Goal: Task Accomplishment & Management: Manage account settings

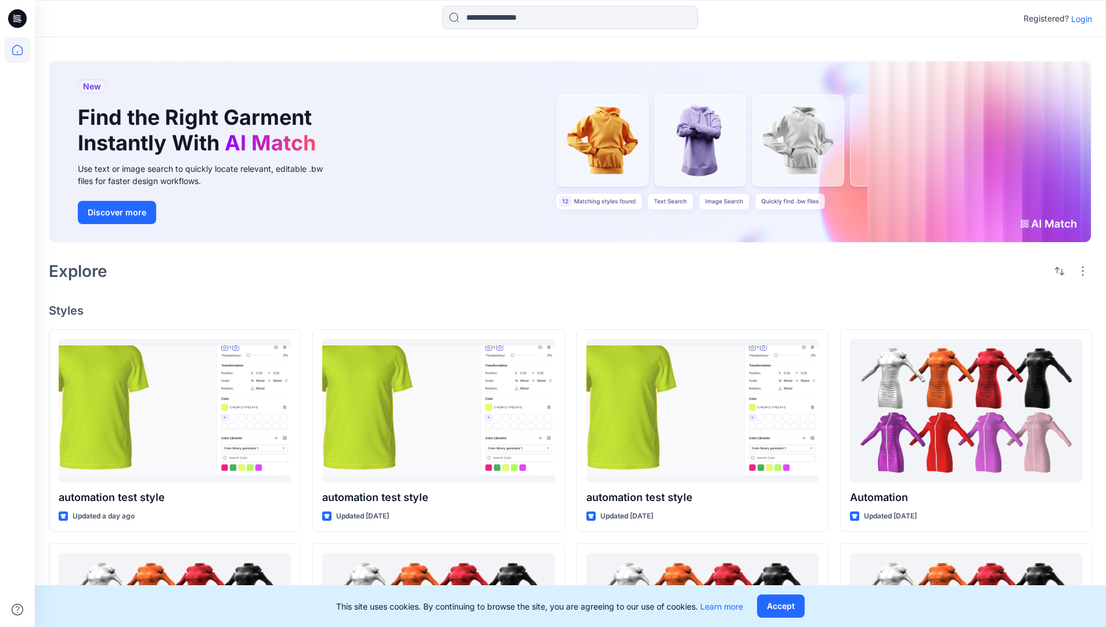
click at [1079, 19] on p "Login" at bounding box center [1082, 19] width 21 height 12
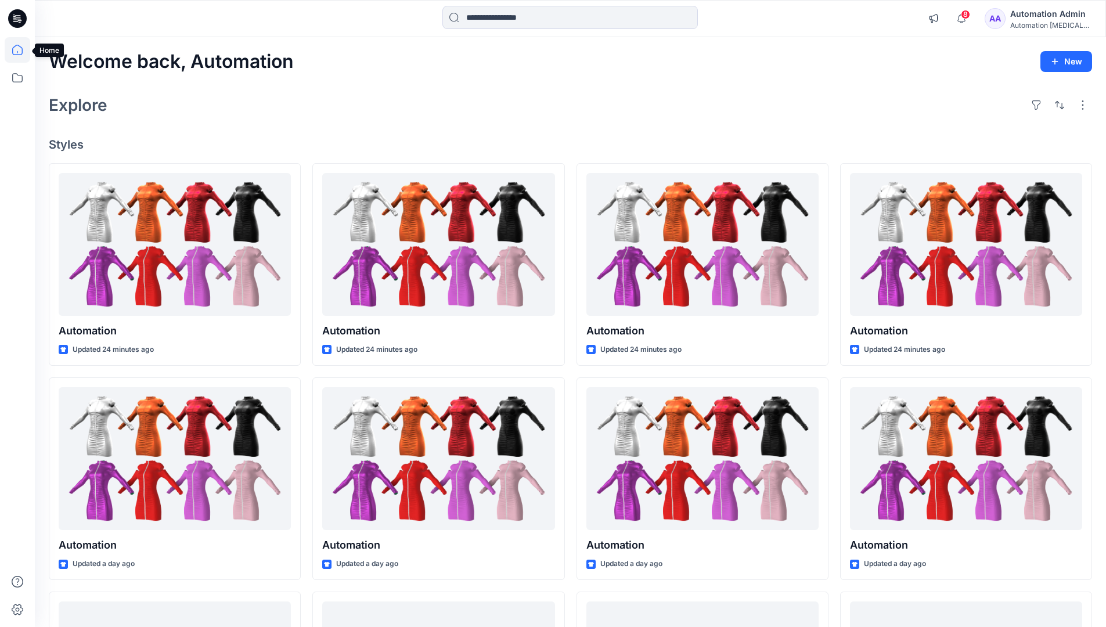
click at [22, 50] on icon at bounding box center [17, 50] width 10 height 10
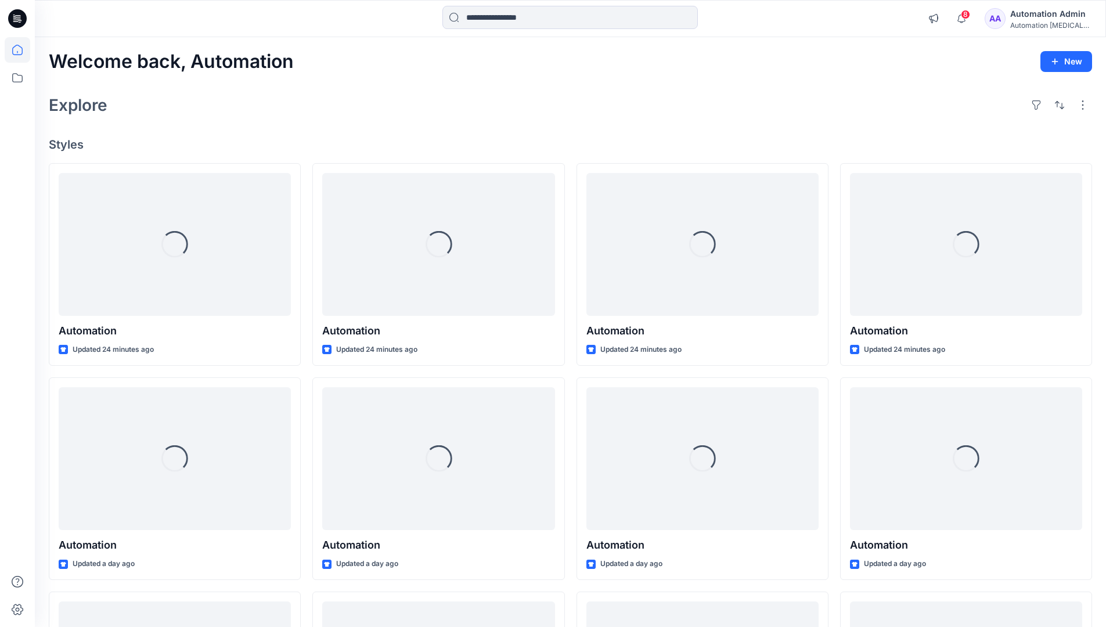
drag, startPoint x: 0, startPoint y: 0, endPoint x: 1098, endPoint y: 65, distance: 1100.3
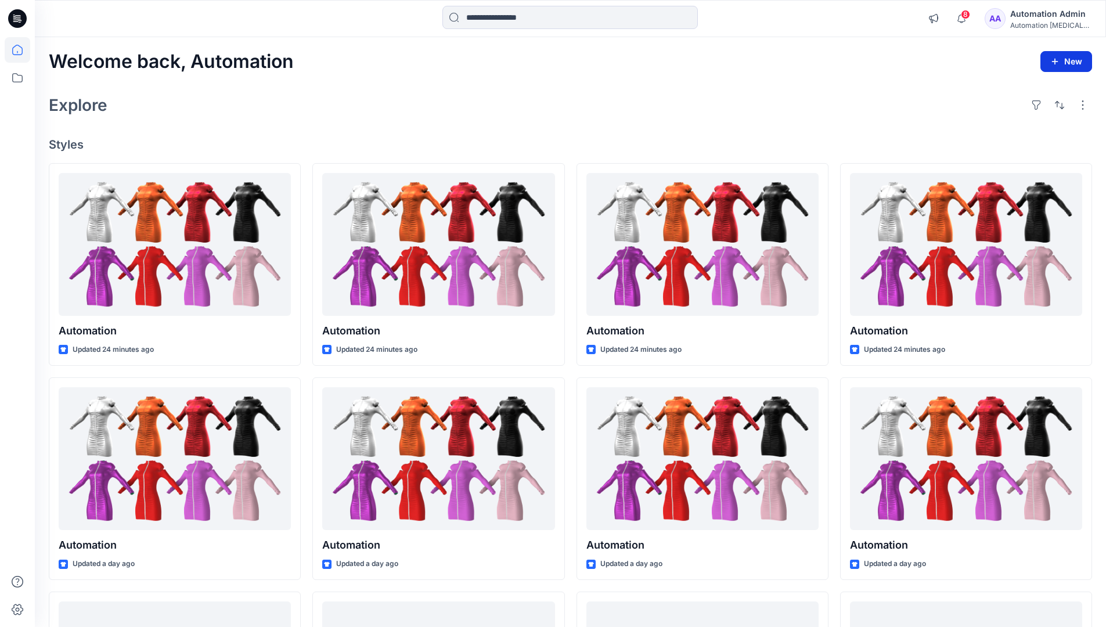
click at [1064, 65] on button "New" at bounding box center [1067, 61] width 52 height 21
click at [1028, 138] on p "New Collection" at bounding box center [1039, 135] width 57 height 14
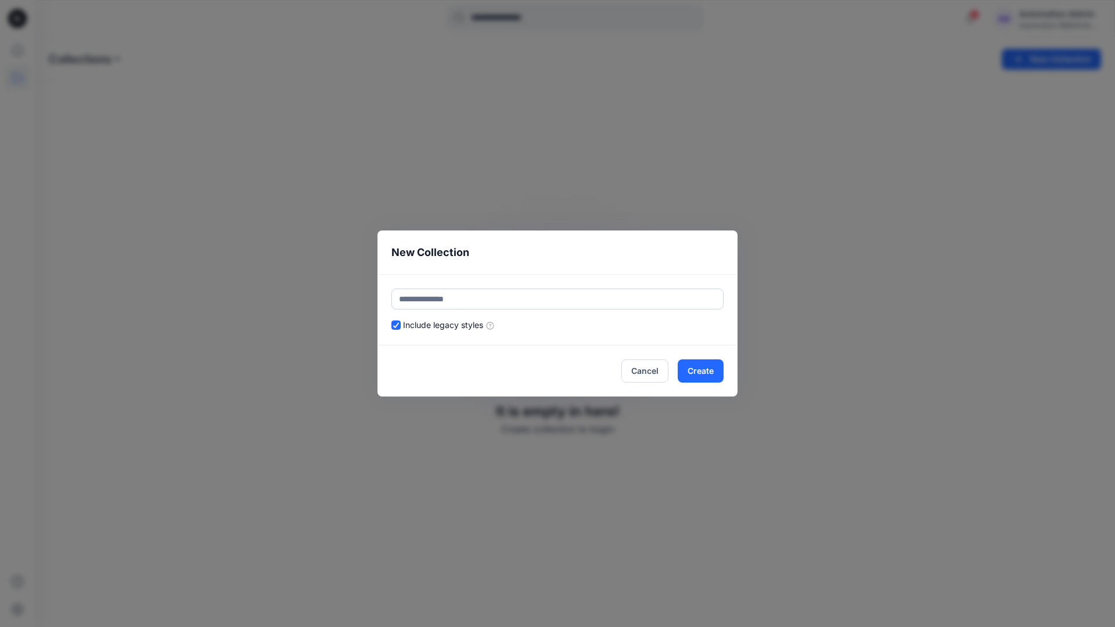
click at [474, 293] on input "text" at bounding box center [557, 299] width 332 height 21
type input "**********"
click at [698, 367] on button "Create" at bounding box center [701, 371] width 46 height 23
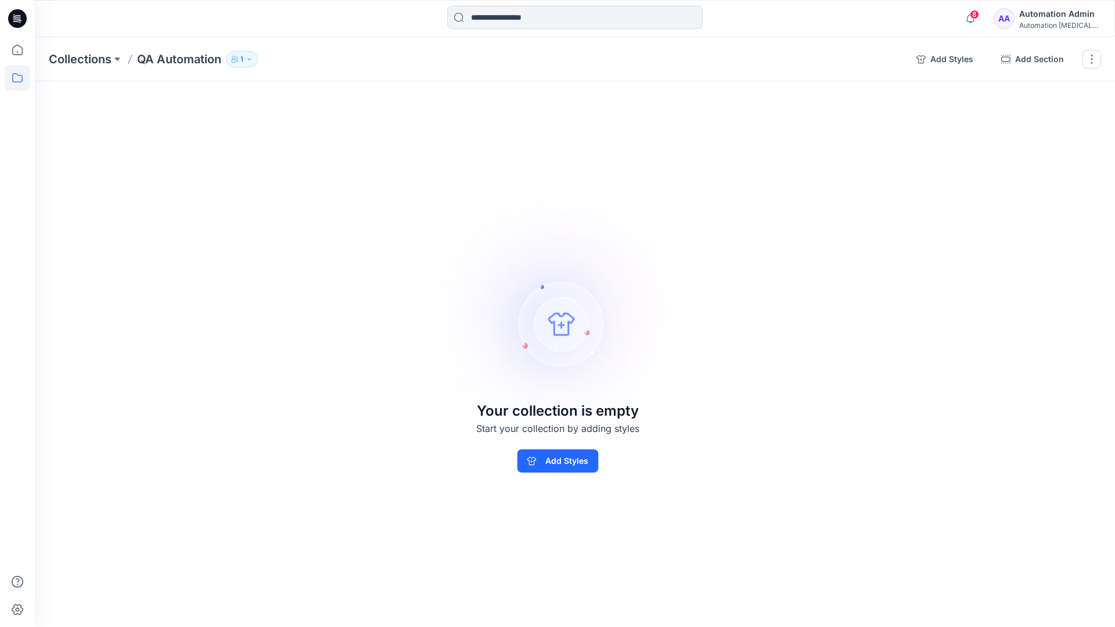
click at [179, 59] on p "QA Automation" at bounding box center [179, 59] width 84 height 16
click at [925, 57] on icon "button" at bounding box center [921, 59] width 9 height 9
